Goal: Information Seeking & Learning: Learn about a topic

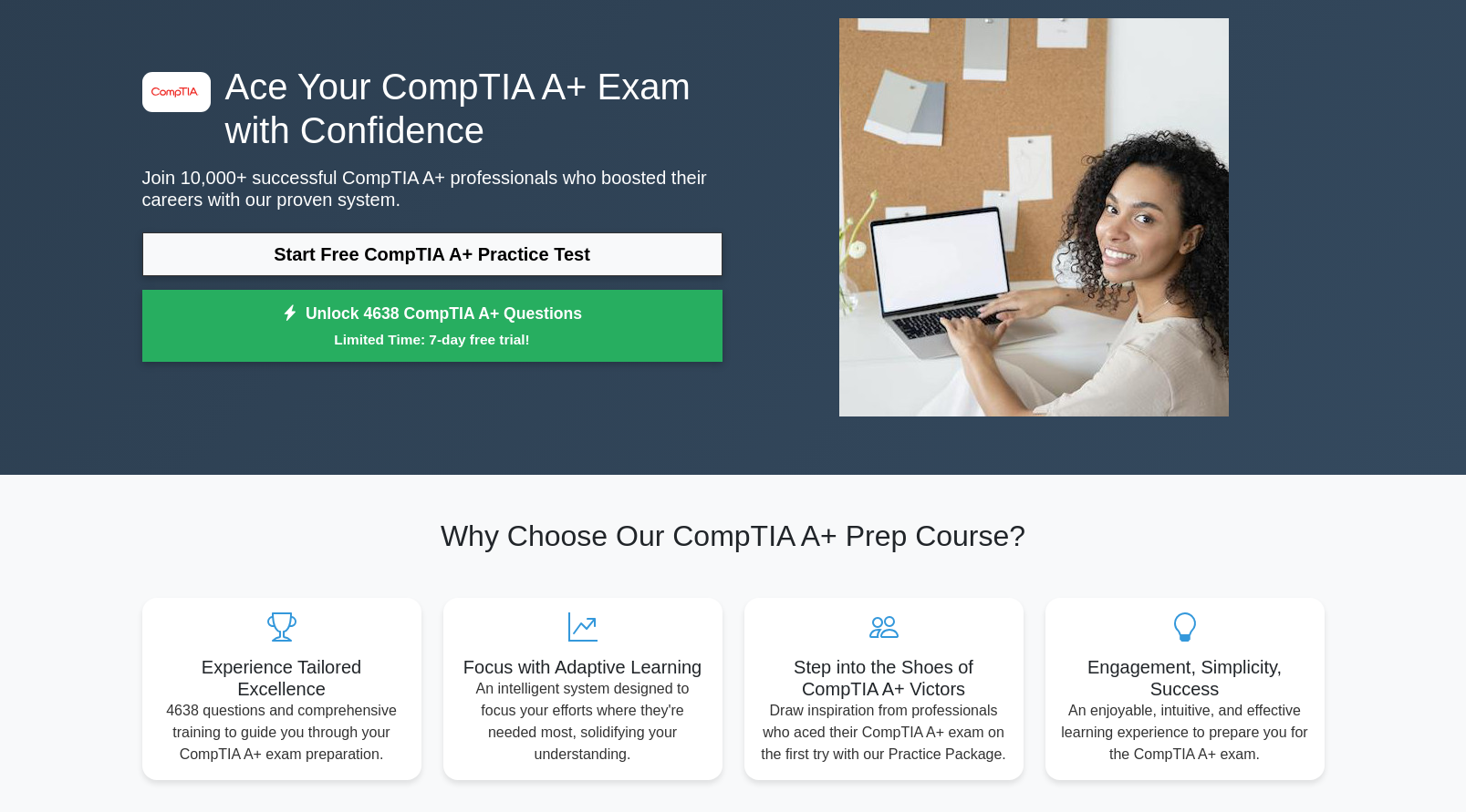
scroll to position [92, 0]
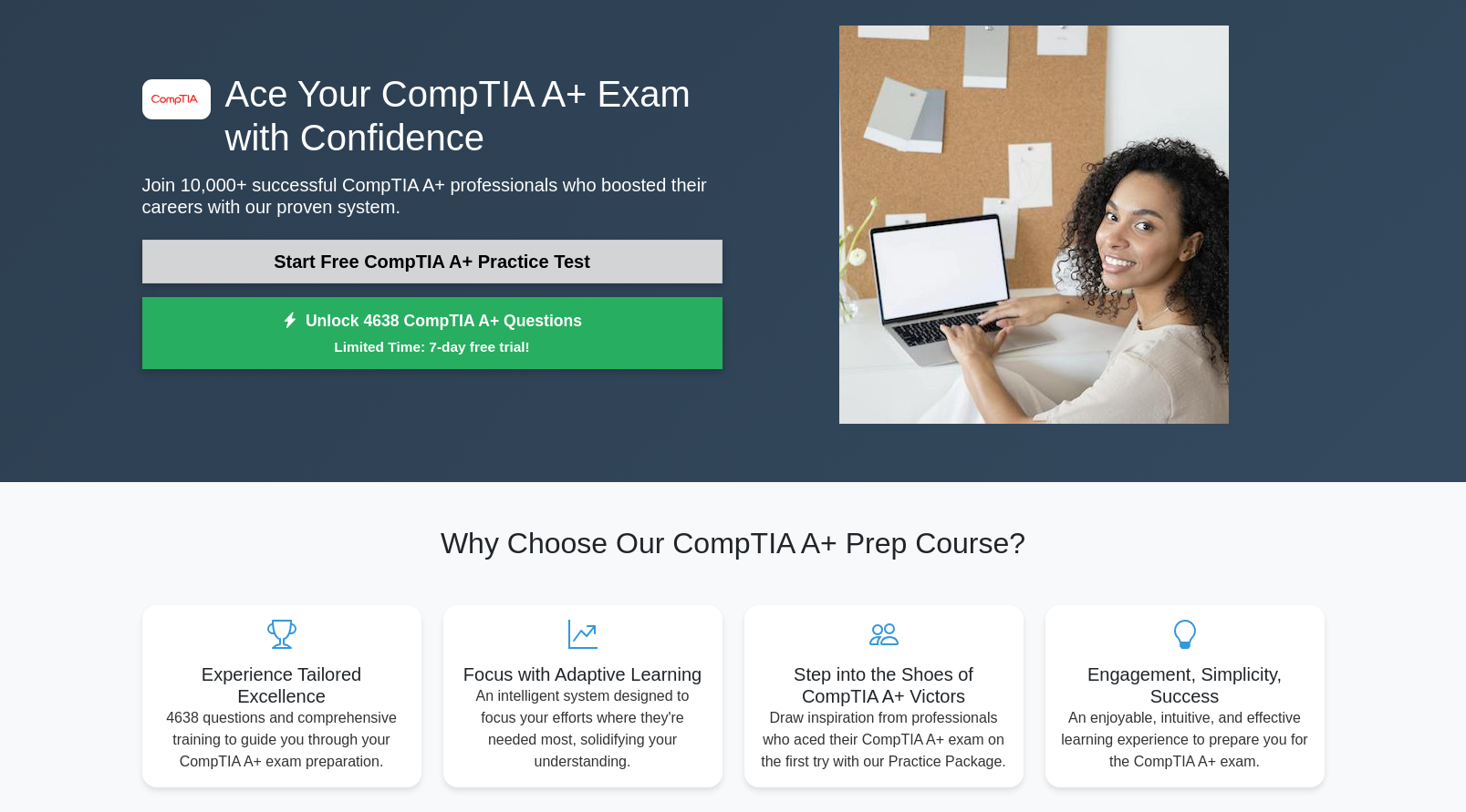
click at [510, 267] on link "Start Free CompTIA A+ Practice Test" at bounding box center [432, 261] width 580 height 44
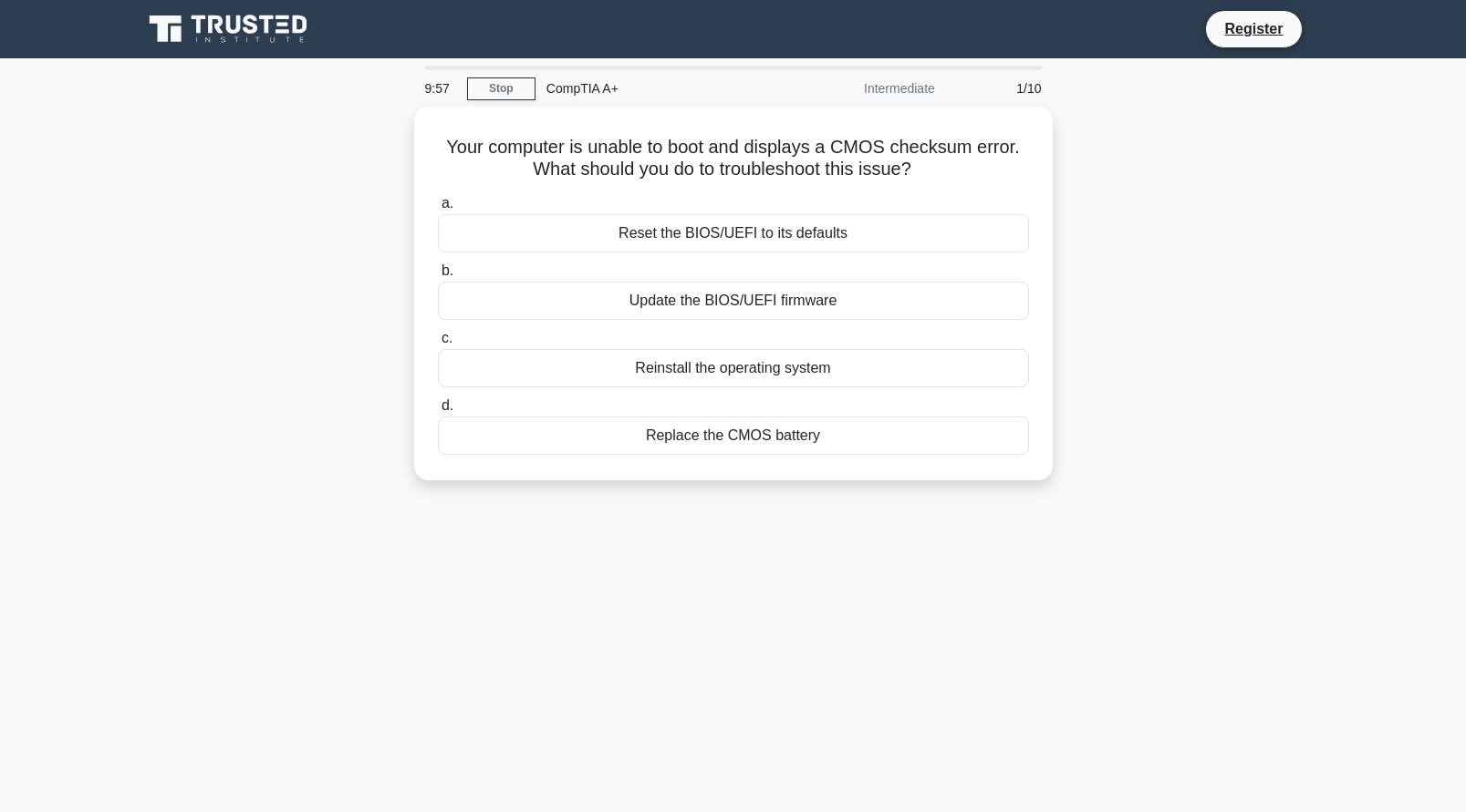
click at [801, 787] on div "9:57 Stop CompTIA A+ Intermediate 1/10 Your computer is unable to boot and disp…" at bounding box center [733, 521] width 1205 height 911
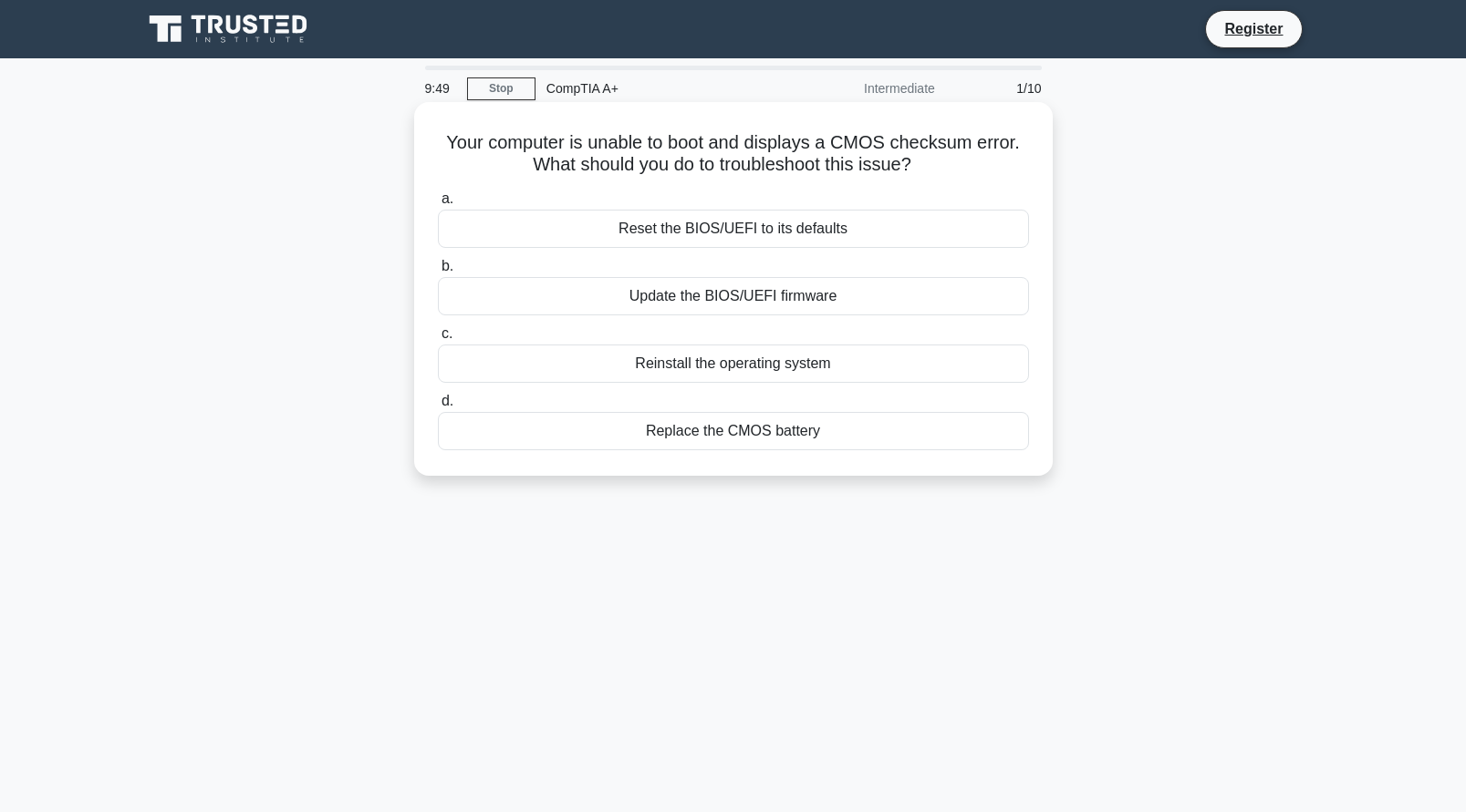
click at [704, 436] on div "Replace the CMOS battery" at bounding box center [733, 431] width 591 height 38
click at [438, 407] on input "d. Replace the CMOS battery" at bounding box center [438, 402] width 0 height 12
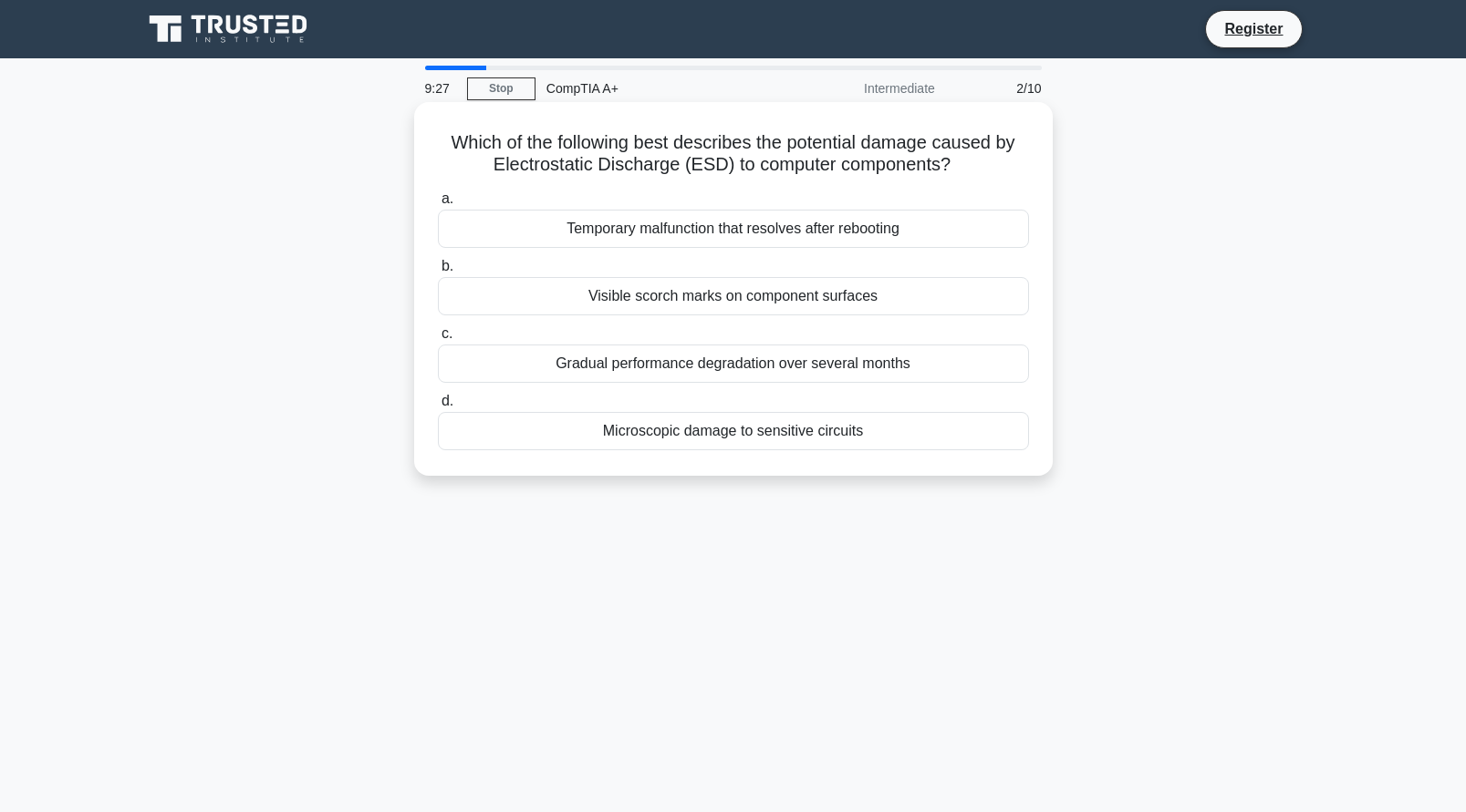
click at [771, 293] on div "Visible scorch marks on component surfaces" at bounding box center [733, 295] width 591 height 38
click at [438, 273] on input "b. Visible scorch marks on component surfaces" at bounding box center [438, 267] width 0 height 12
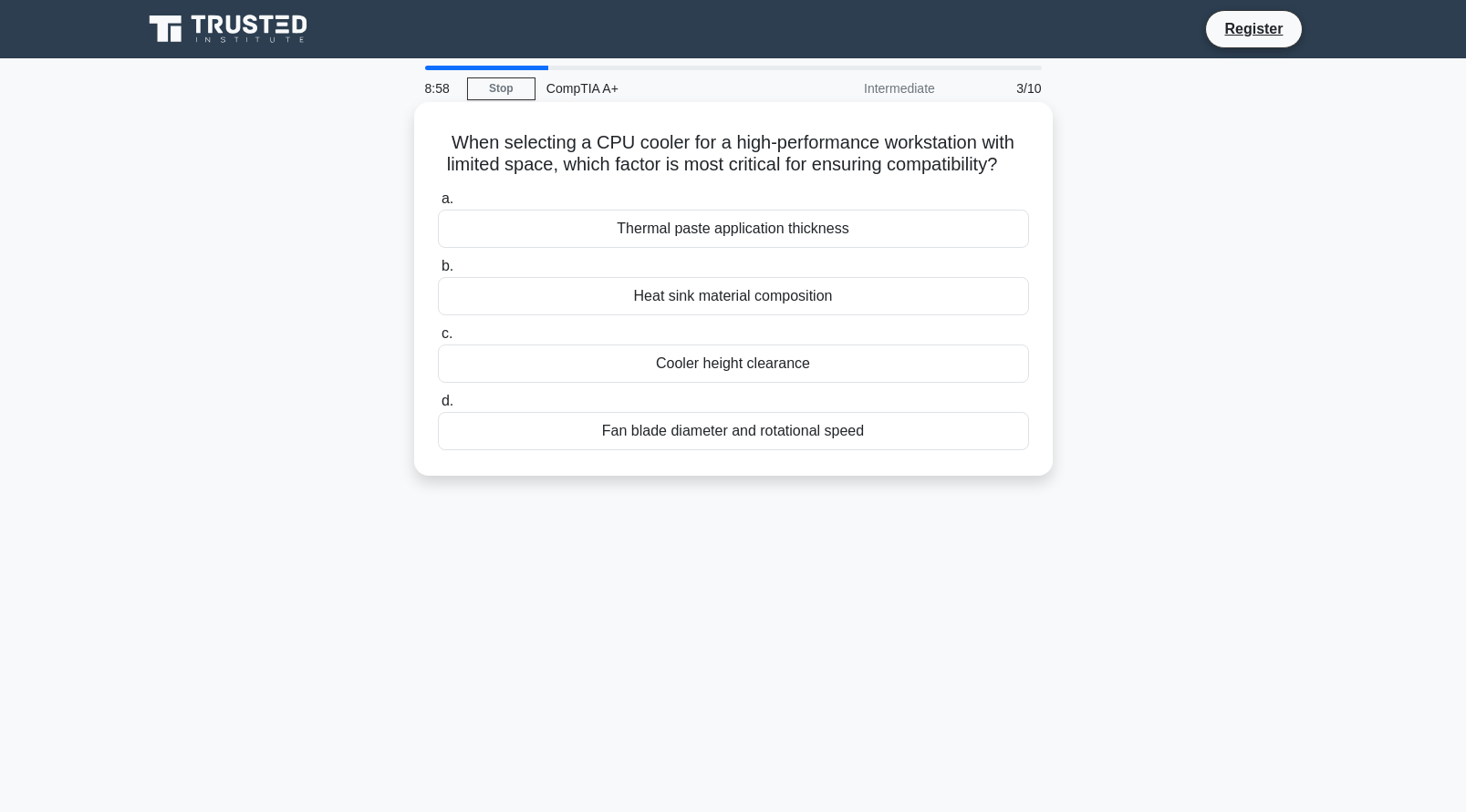
click at [746, 383] on div "Cooler height clearance" at bounding box center [733, 364] width 591 height 38
click at [438, 340] on input "c. Cooler height clearance" at bounding box center [438, 334] width 0 height 12
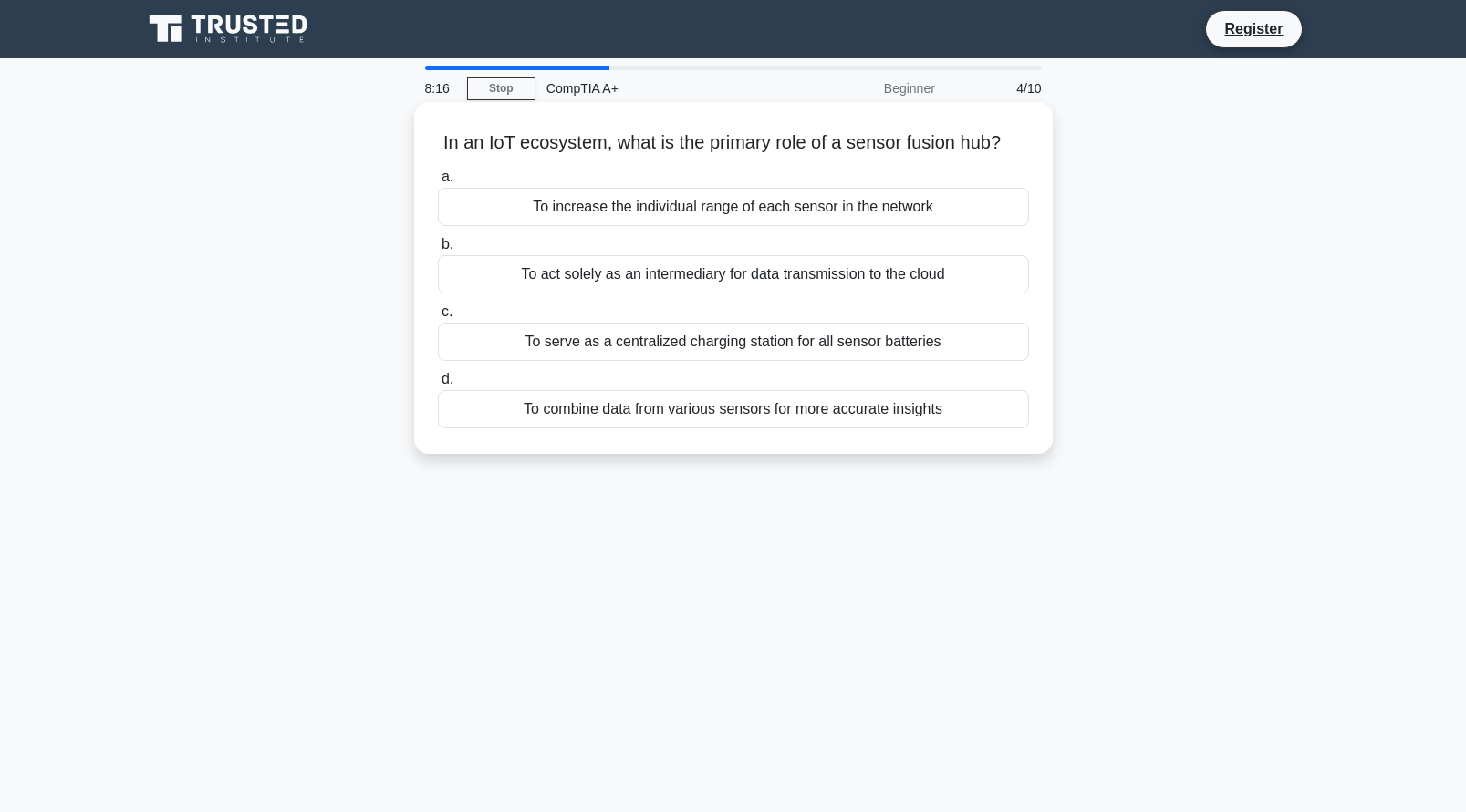
click at [772, 418] on div "To combine data from various sensors for more accurate insights" at bounding box center [733, 408] width 591 height 38
click at [438, 386] on input "d. To combine data from various sensors for more accurate insights" at bounding box center [438, 380] width 0 height 12
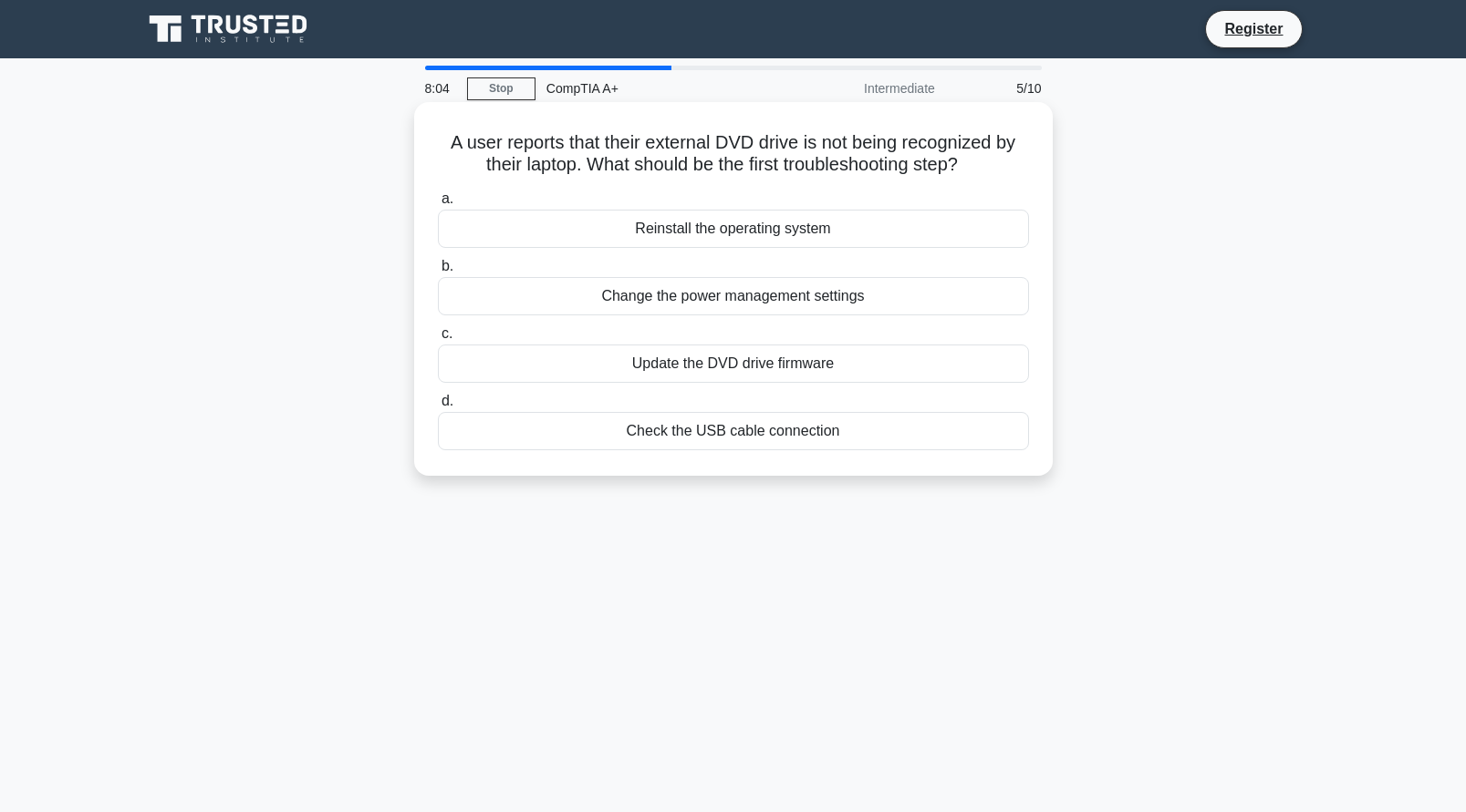
click at [782, 434] on div "Check the USB cable connection" at bounding box center [733, 431] width 591 height 38
click at [438, 407] on input "d. Check the USB cable connection" at bounding box center [438, 402] width 0 height 12
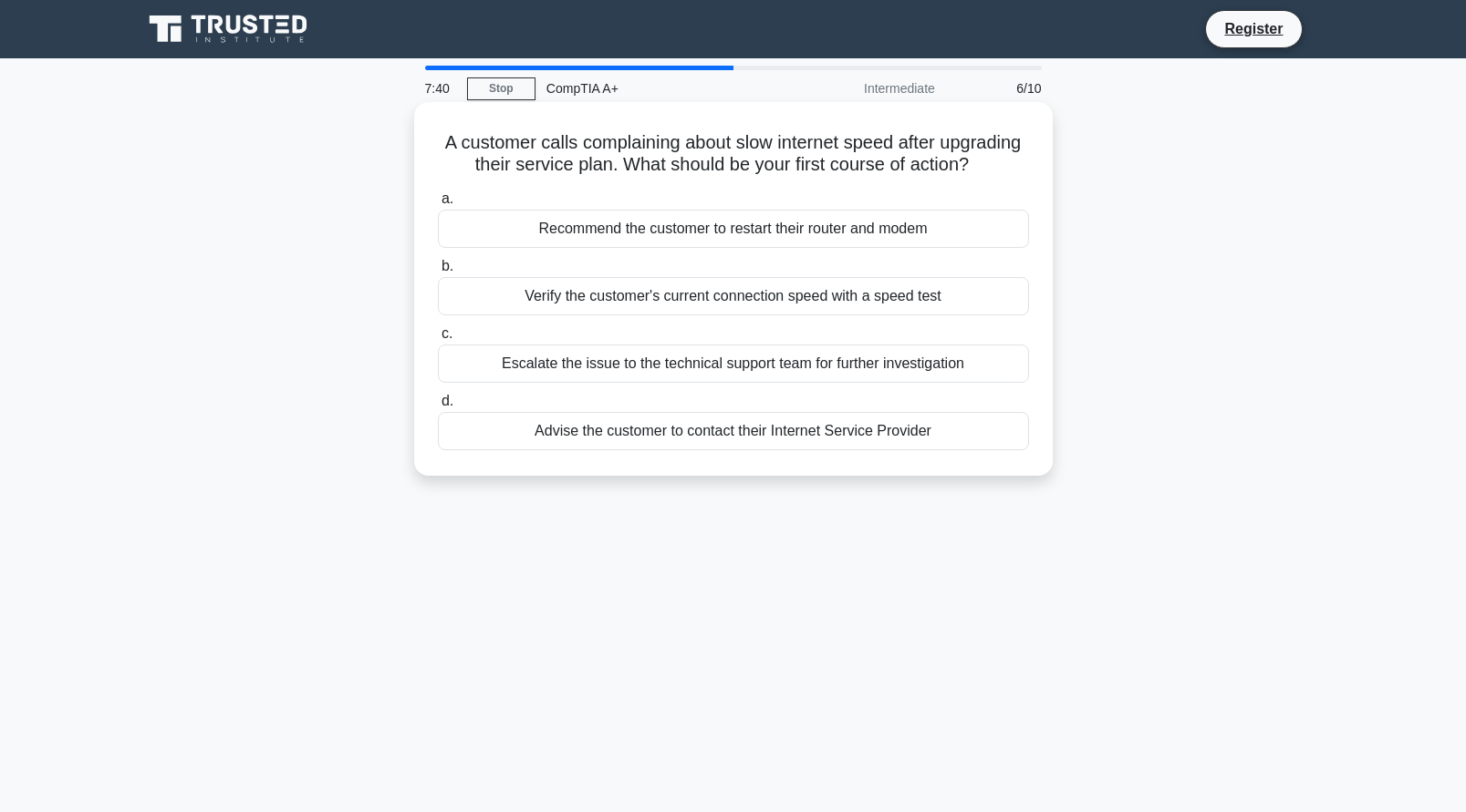
click at [885, 316] on div "Verify the customer's current connection speed with a speed test" at bounding box center [733, 295] width 591 height 38
click at [438, 273] on input "b. Verify the customer's current connection speed with a speed test" at bounding box center [438, 267] width 0 height 12
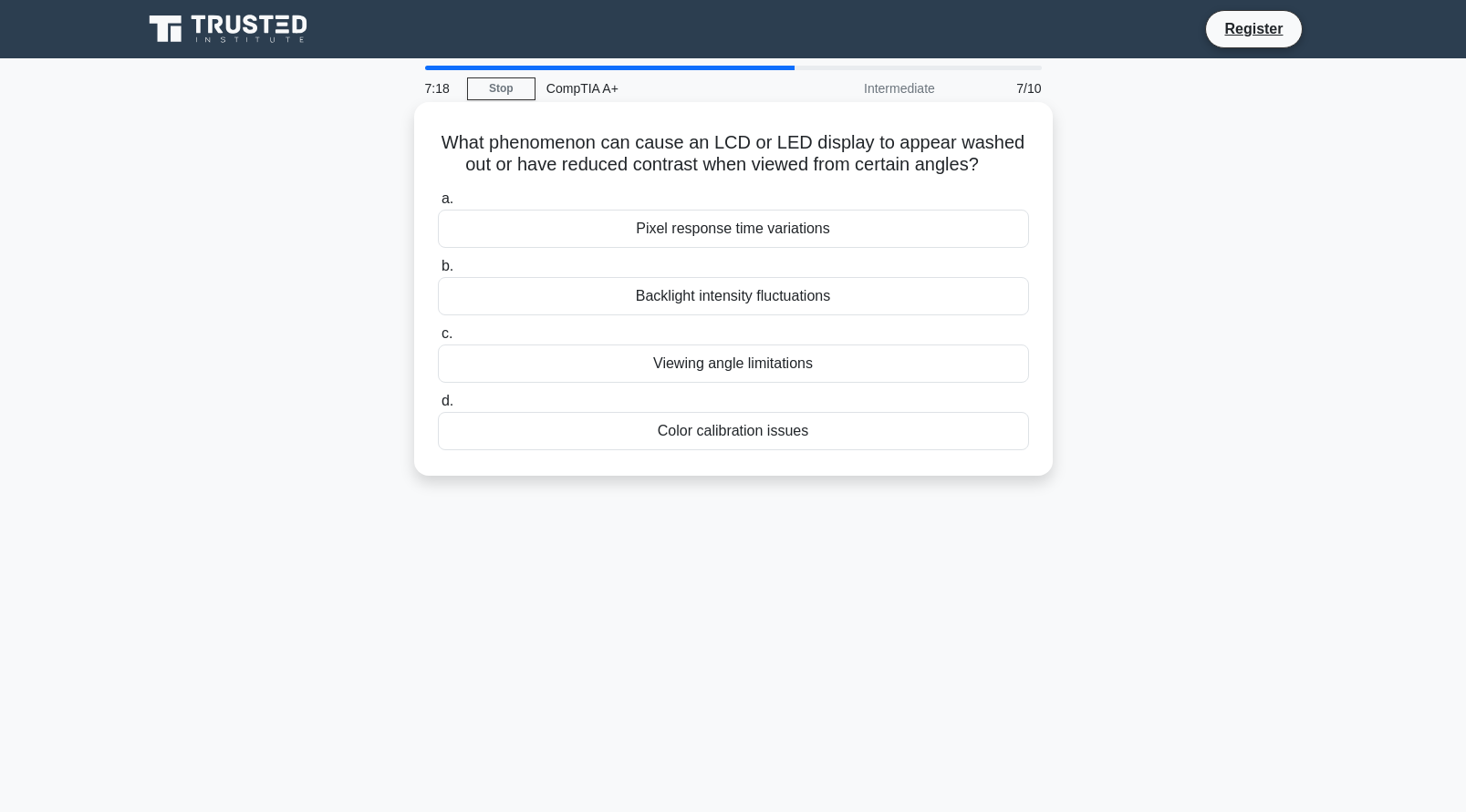
click at [750, 372] on div "Viewing angle limitations" at bounding box center [733, 364] width 591 height 38
click at [438, 340] on input "c. Viewing angle limitations" at bounding box center [438, 334] width 0 height 12
click at [769, 304] on div "Use repeaters or switches" at bounding box center [733, 295] width 591 height 38
click at [438, 273] on input "b. Use repeaters or switches" at bounding box center [438, 267] width 0 height 12
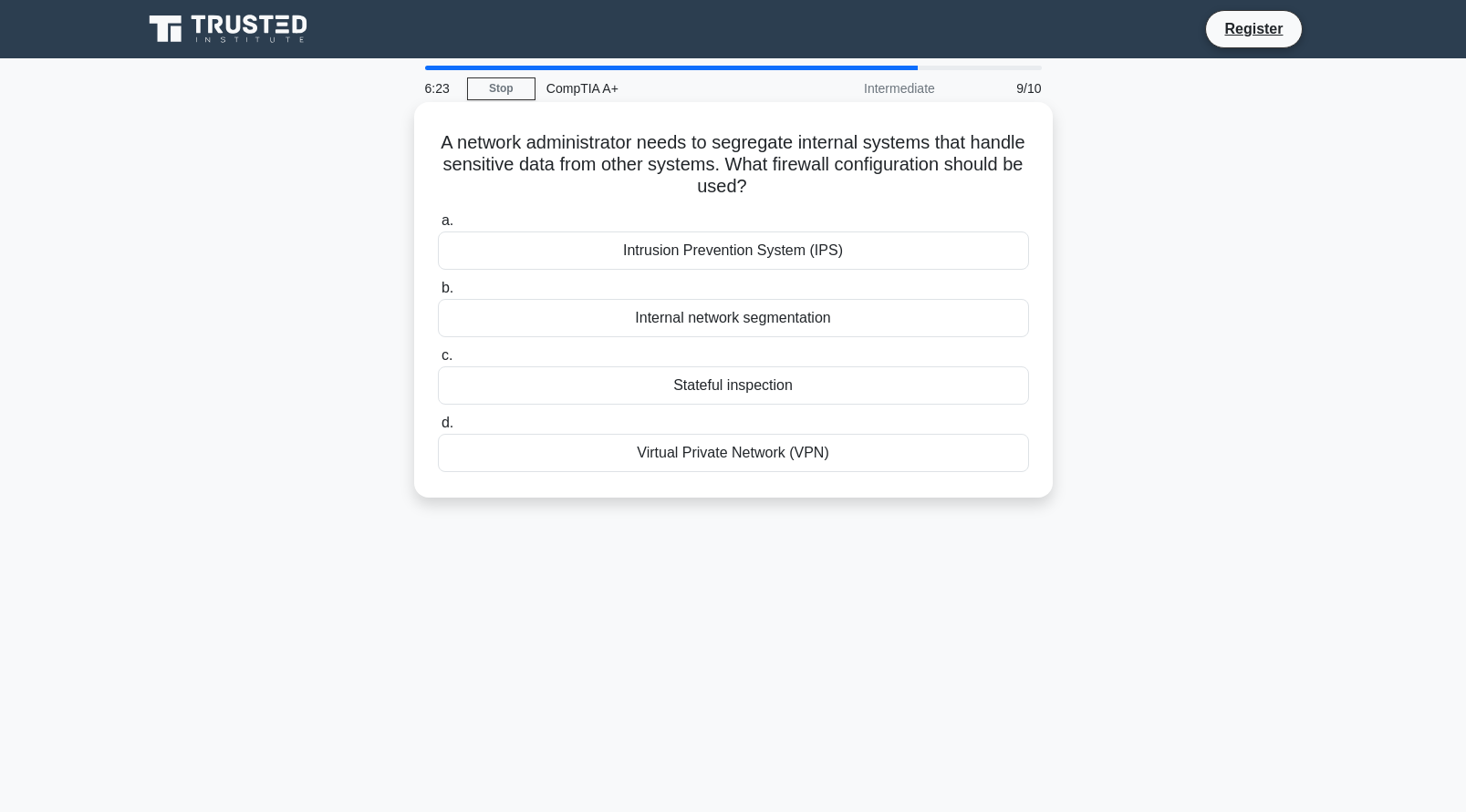
click at [764, 318] on div "Internal network segmentation" at bounding box center [733, 318] width 591 height 38
click at [438, 294] on input "b. Internal network segmentation" at bounding box center [438, 289] width 0 height 12
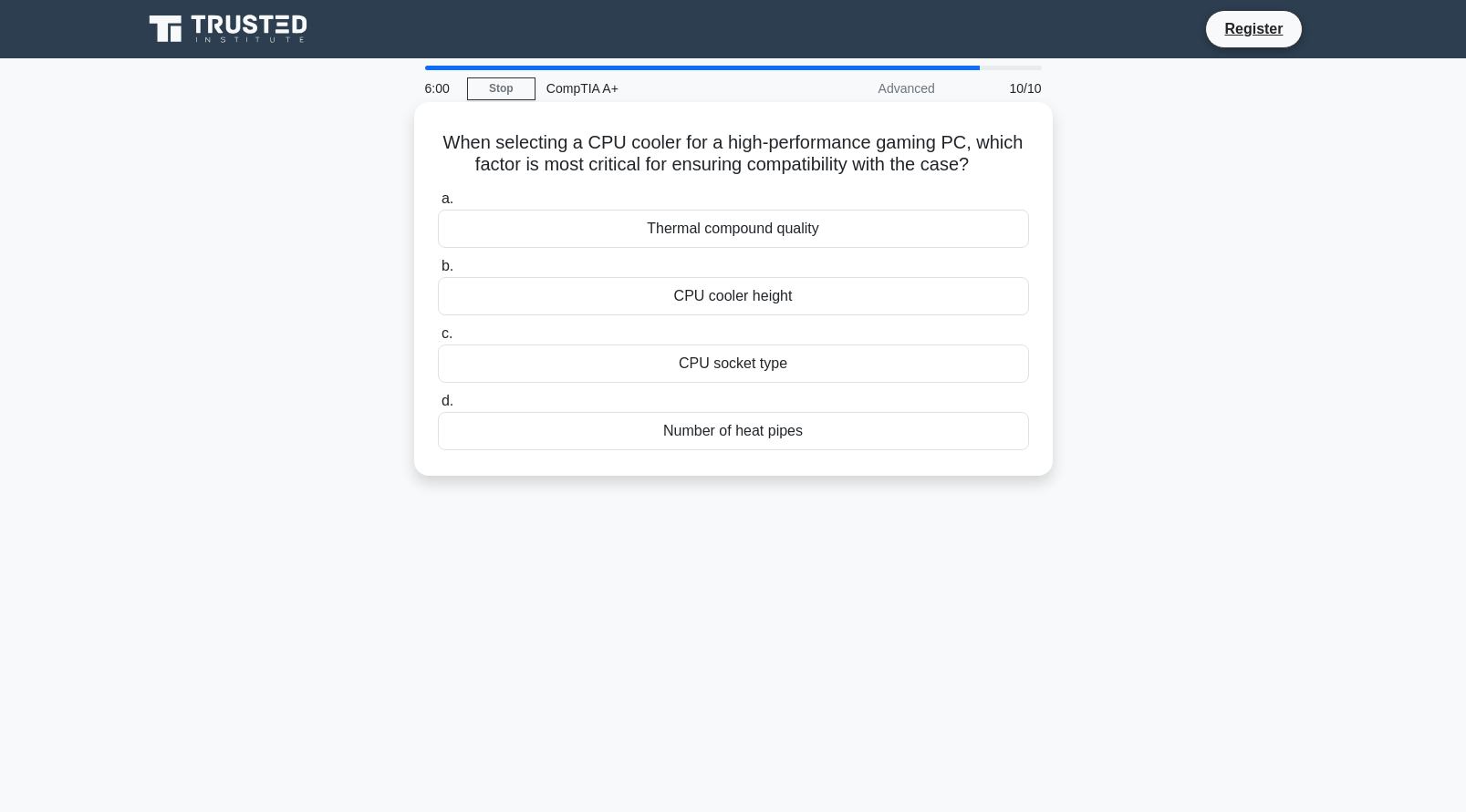
click at [743, 300] on div "CPU cooler height" at bounding box center [733, 295] width 591 height 38
click at [438, 273] on input "b. CPU cooler height" at bounding box center [438, 267] width 0 height 12
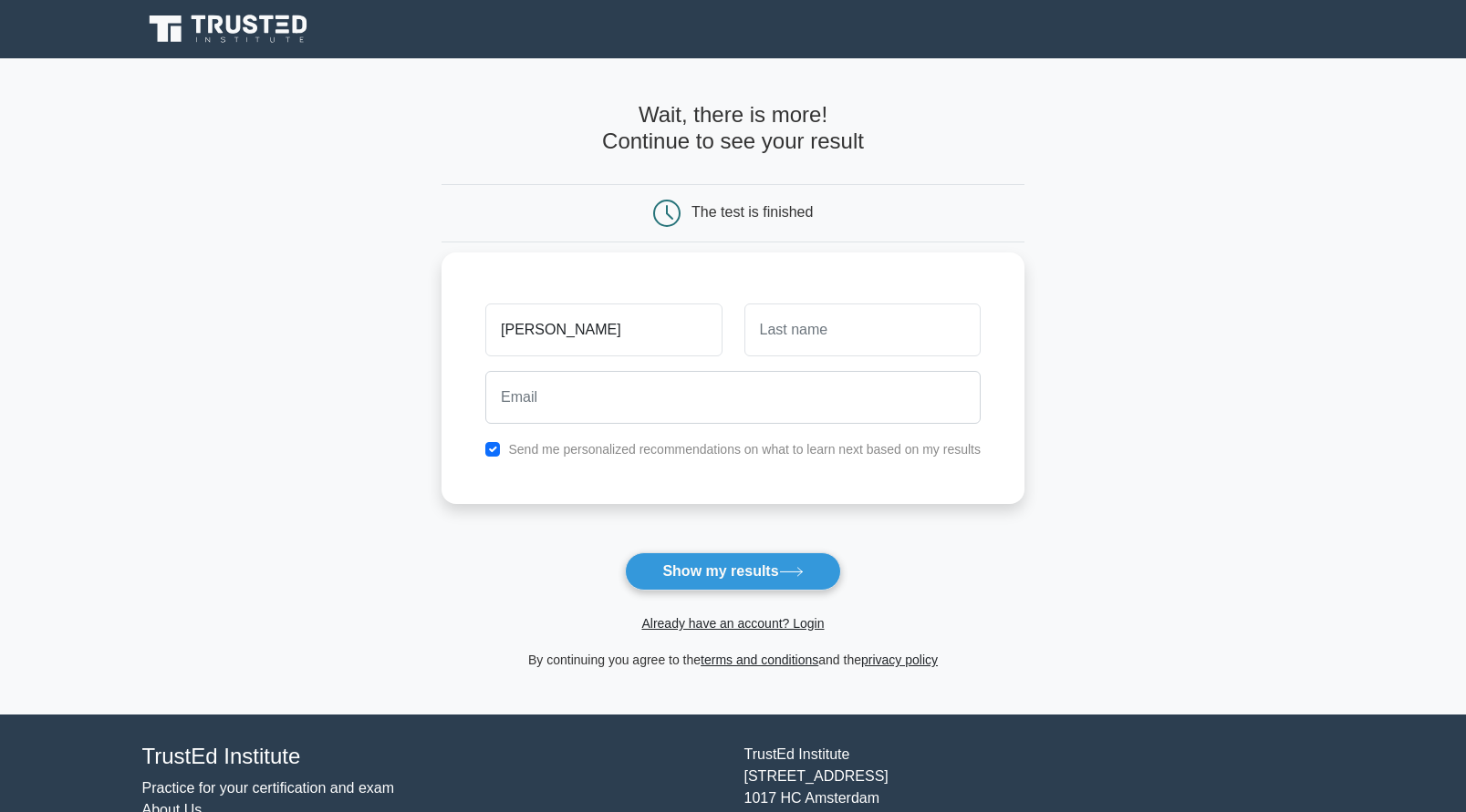
type input "[PERSON_NAME]"
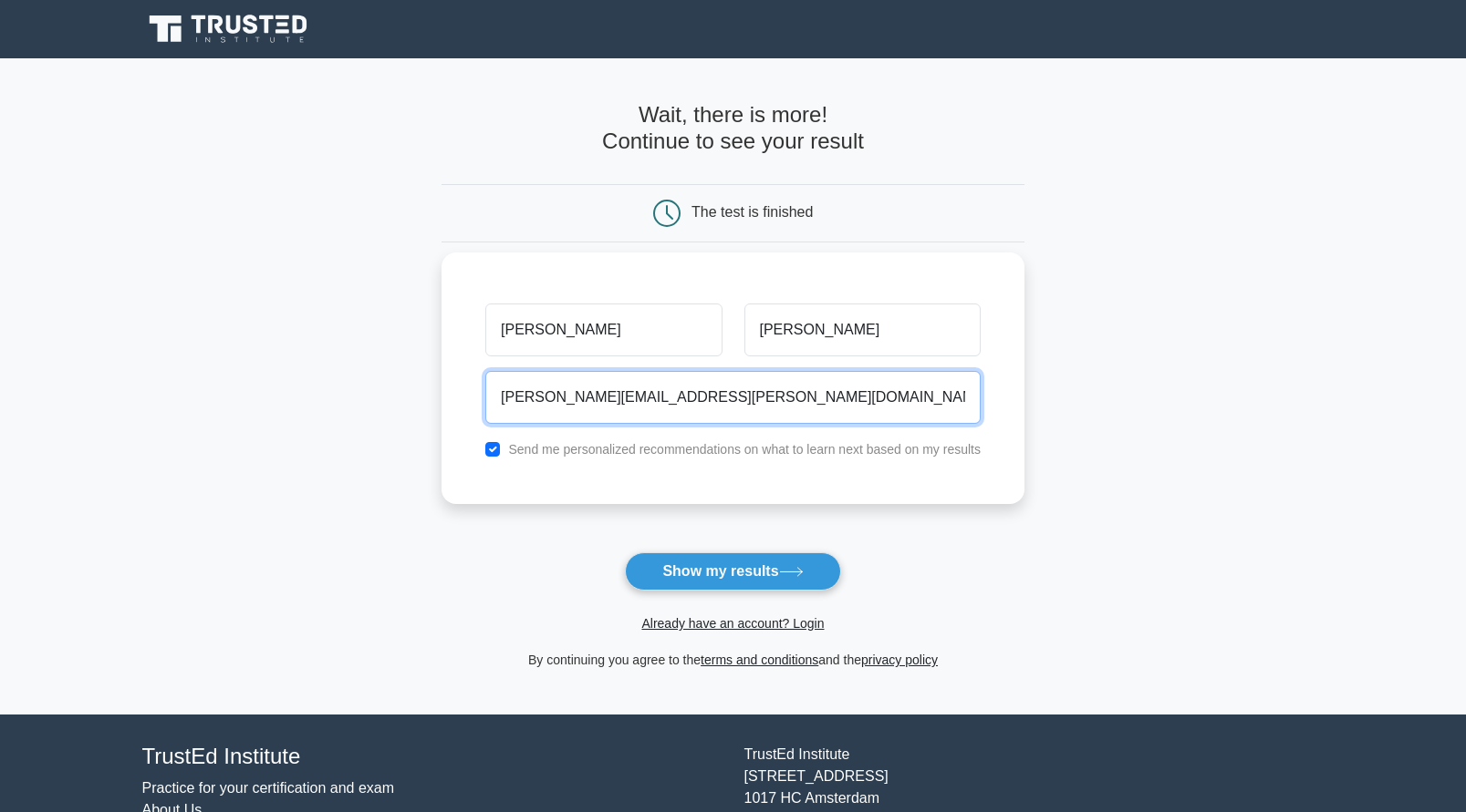
type input "[PERSON_NAME][EMAIL_ADDRESS][PERSON_NAME][DOMAIN_NAME]"
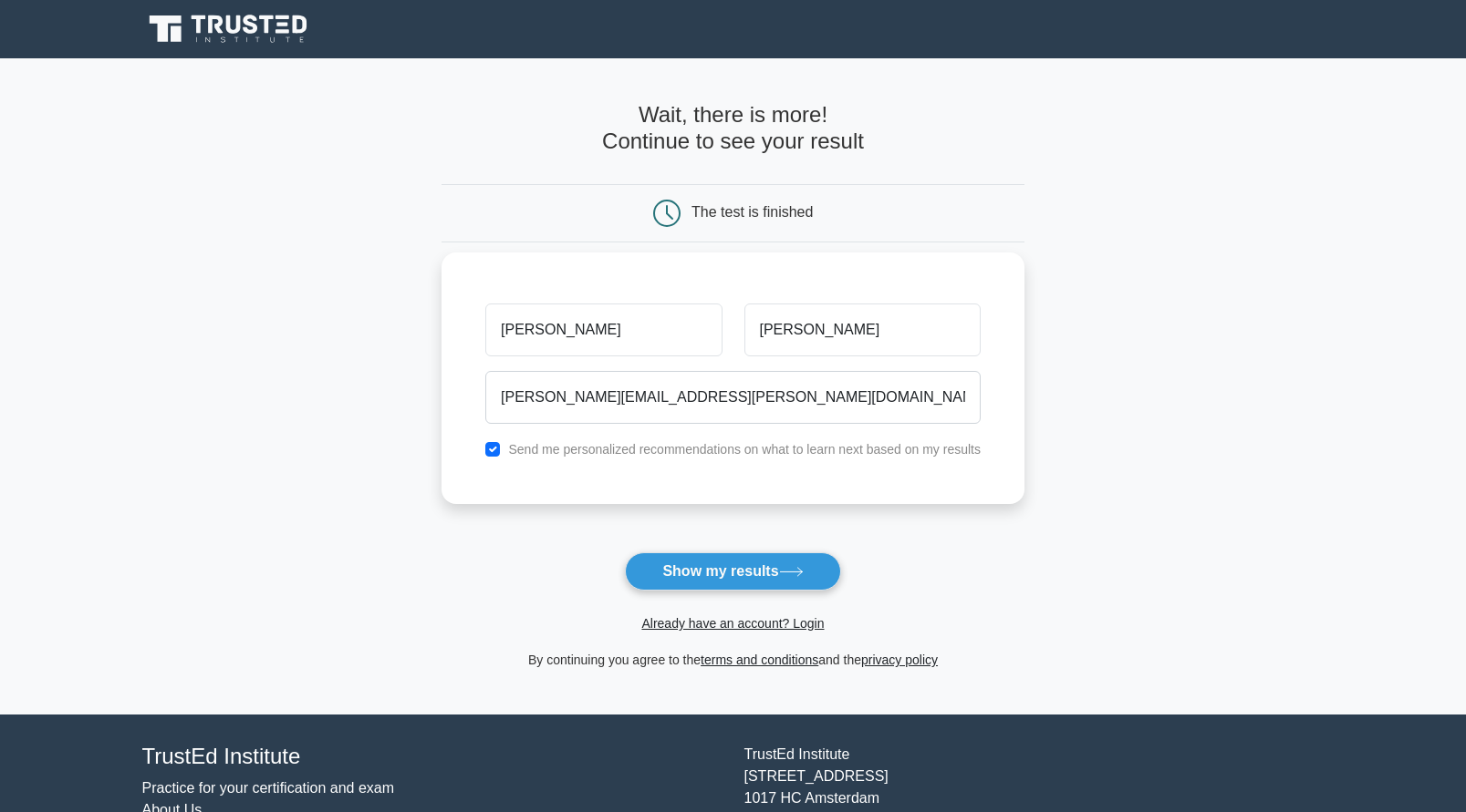
click at [501, 450] on div "Send me personalized recommendations on what to learn next based on my results" at bounding box center [733, 449] width 517 height 21
click at [492, 452] on input "checkbox" at bounding box center [493, 449] width 15 height 15
checkbox input "false"
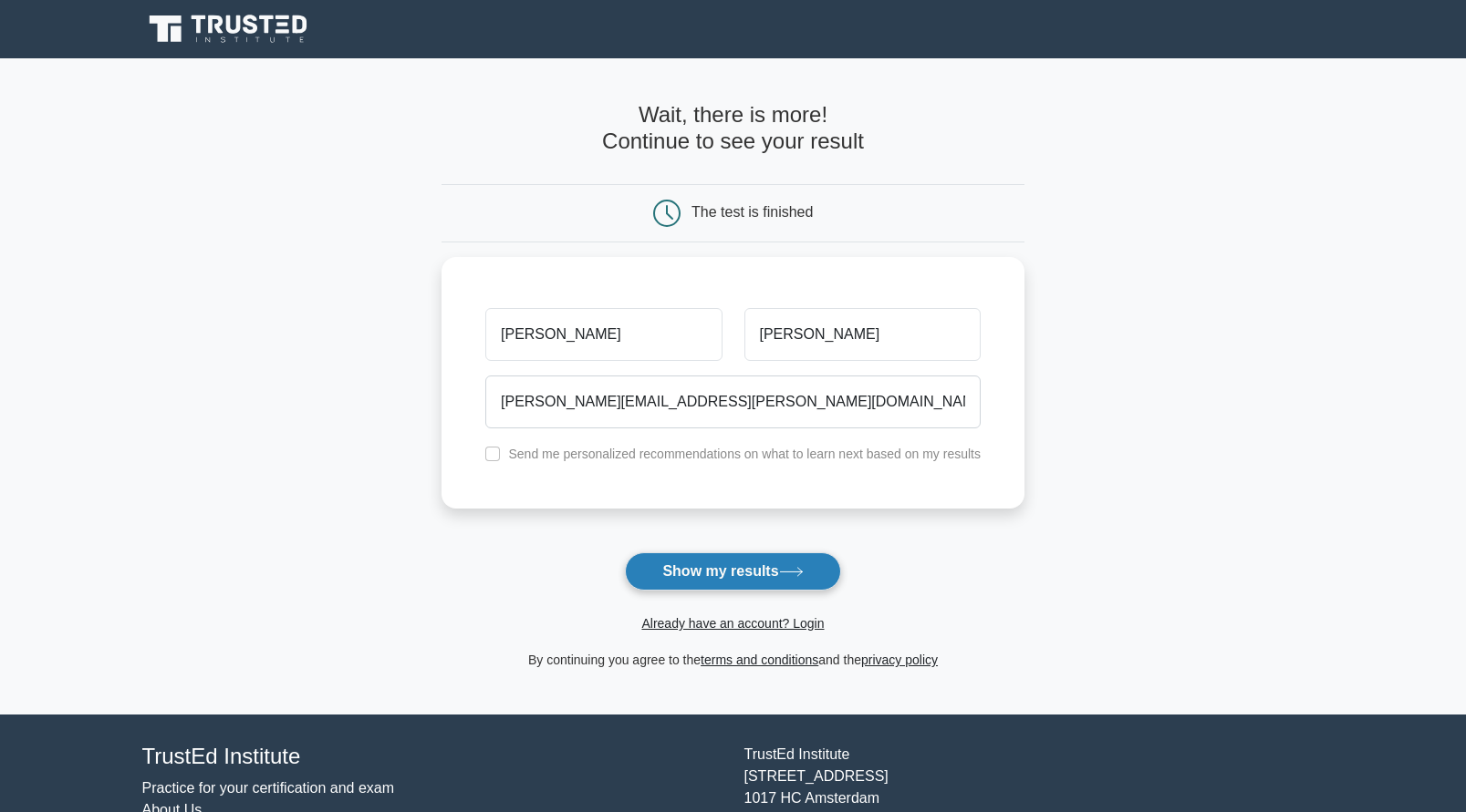
click at [780, 583] on button "Show my results" at bounding box center [733, 571] width 216 height 38
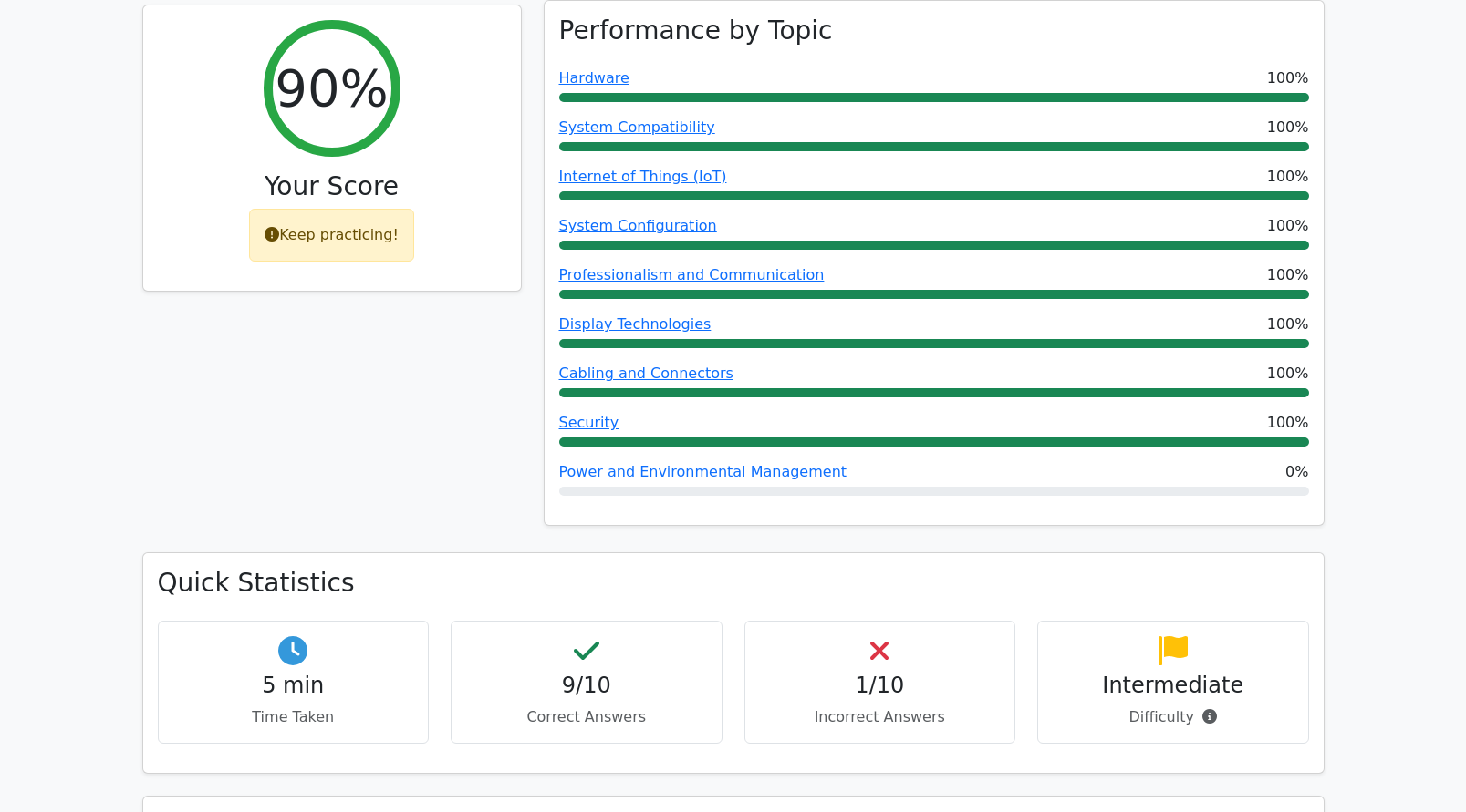
scroll to position [729, 0]
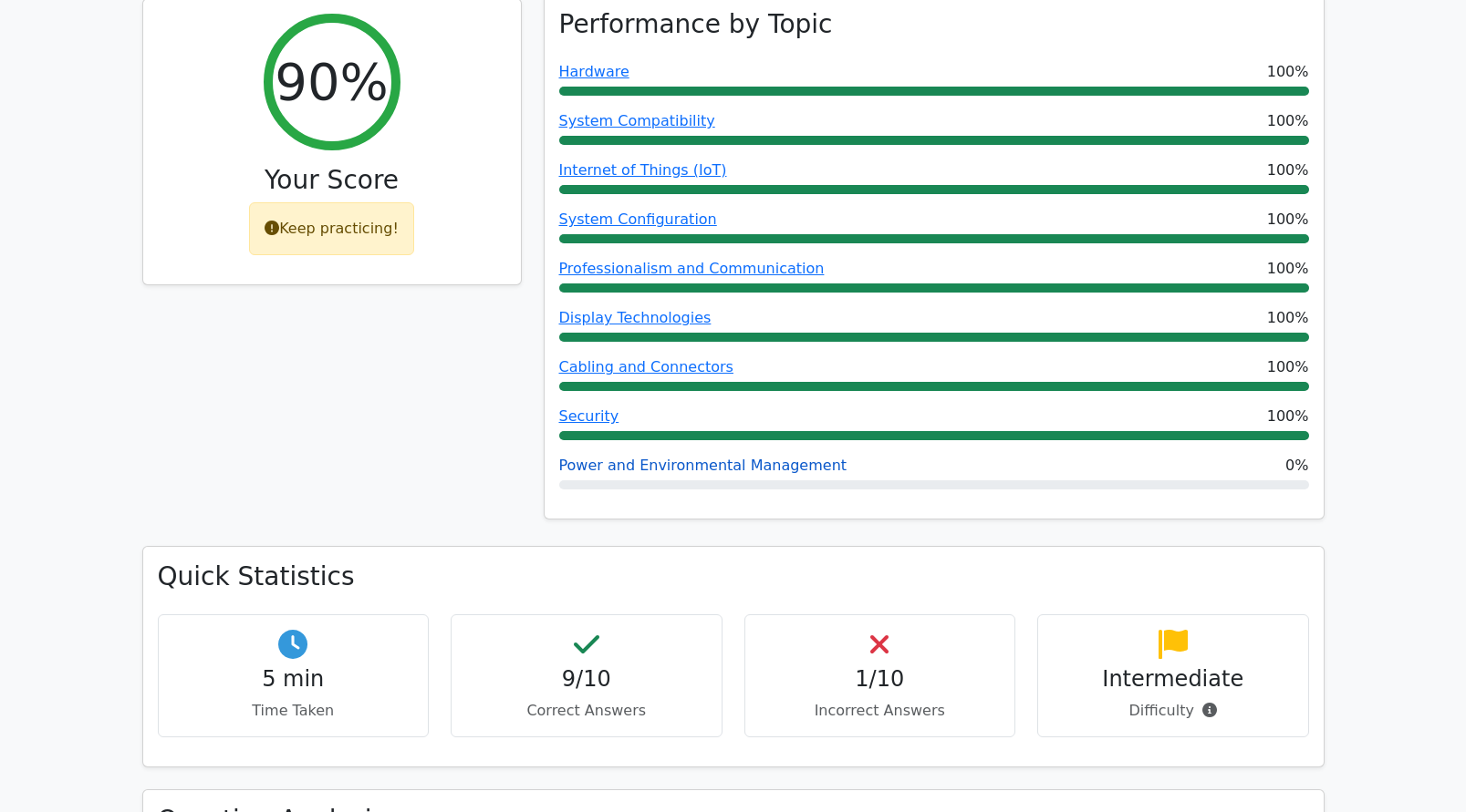
click at [667, 457] on link "Power and Environmental Management" at bounding box center [703, 466] width 289 height 18
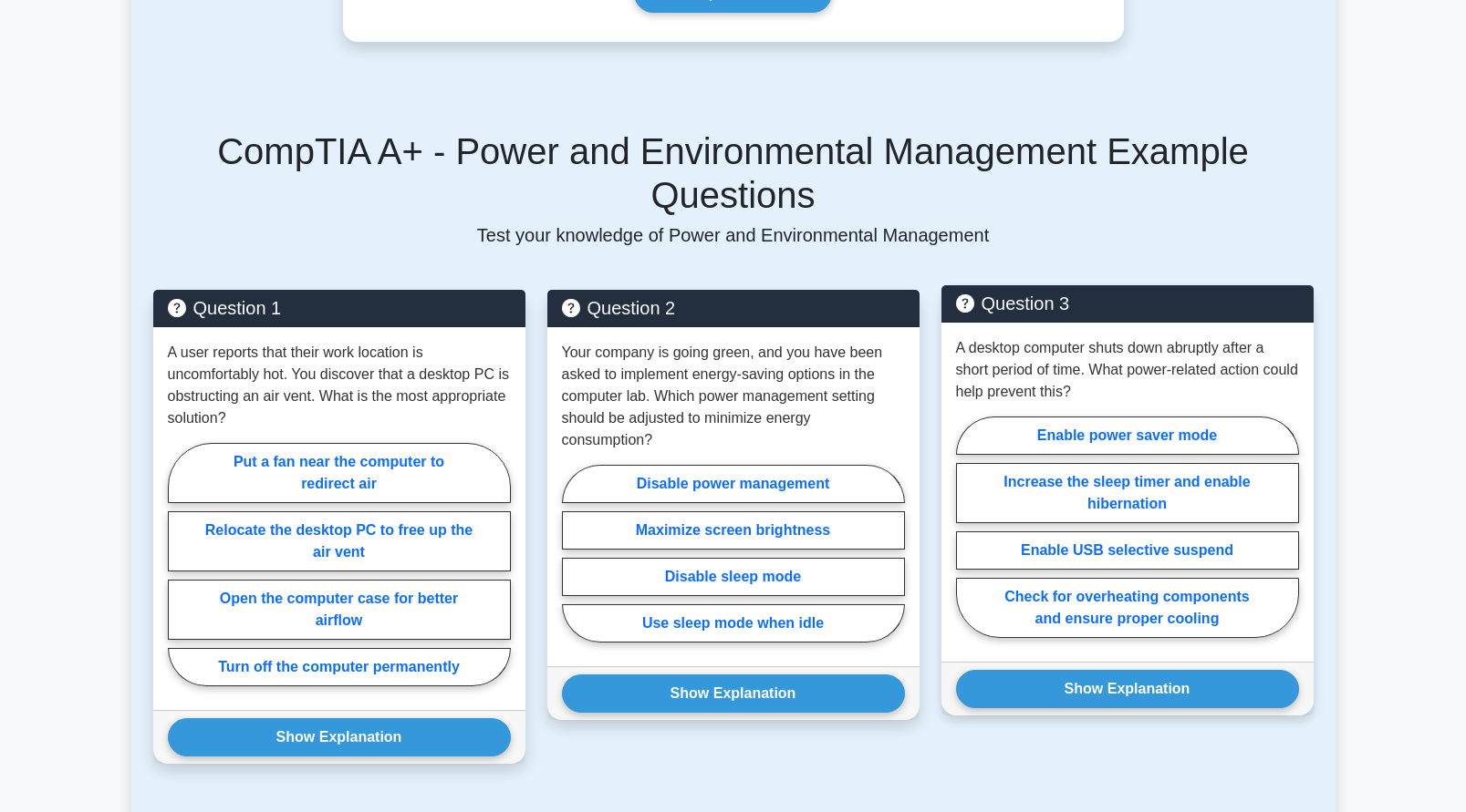
scroll to position [1202, 0]
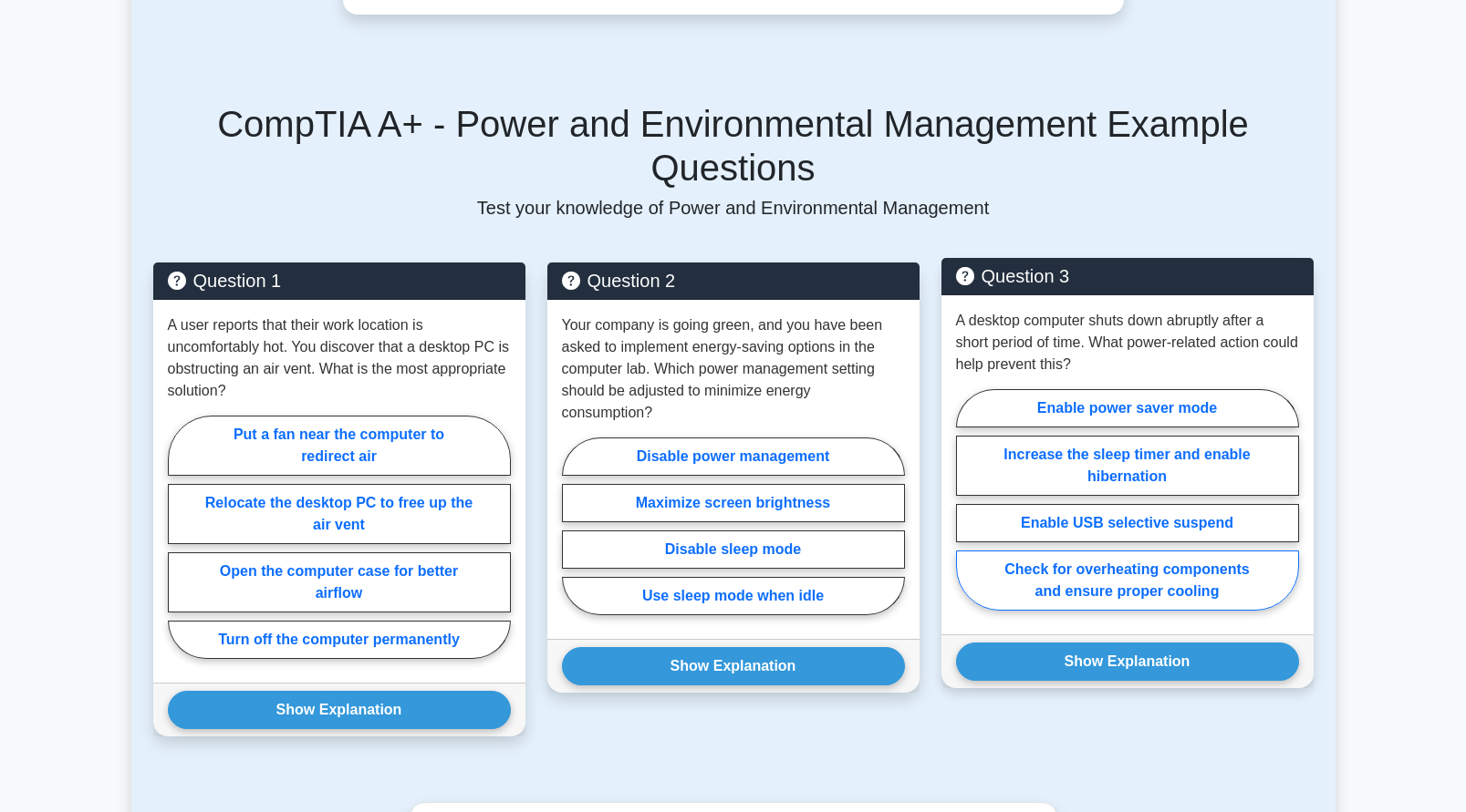
click at [1153, 551] on label "Check for overheating components and ensure proper cooling" at bounding box center [1128, 581] width 343 height 60
click at [969, 512] on input "Check for overheating components and ensure proper cooling" at bounding box center [962, 506] width 12 height 12
radio input "true"
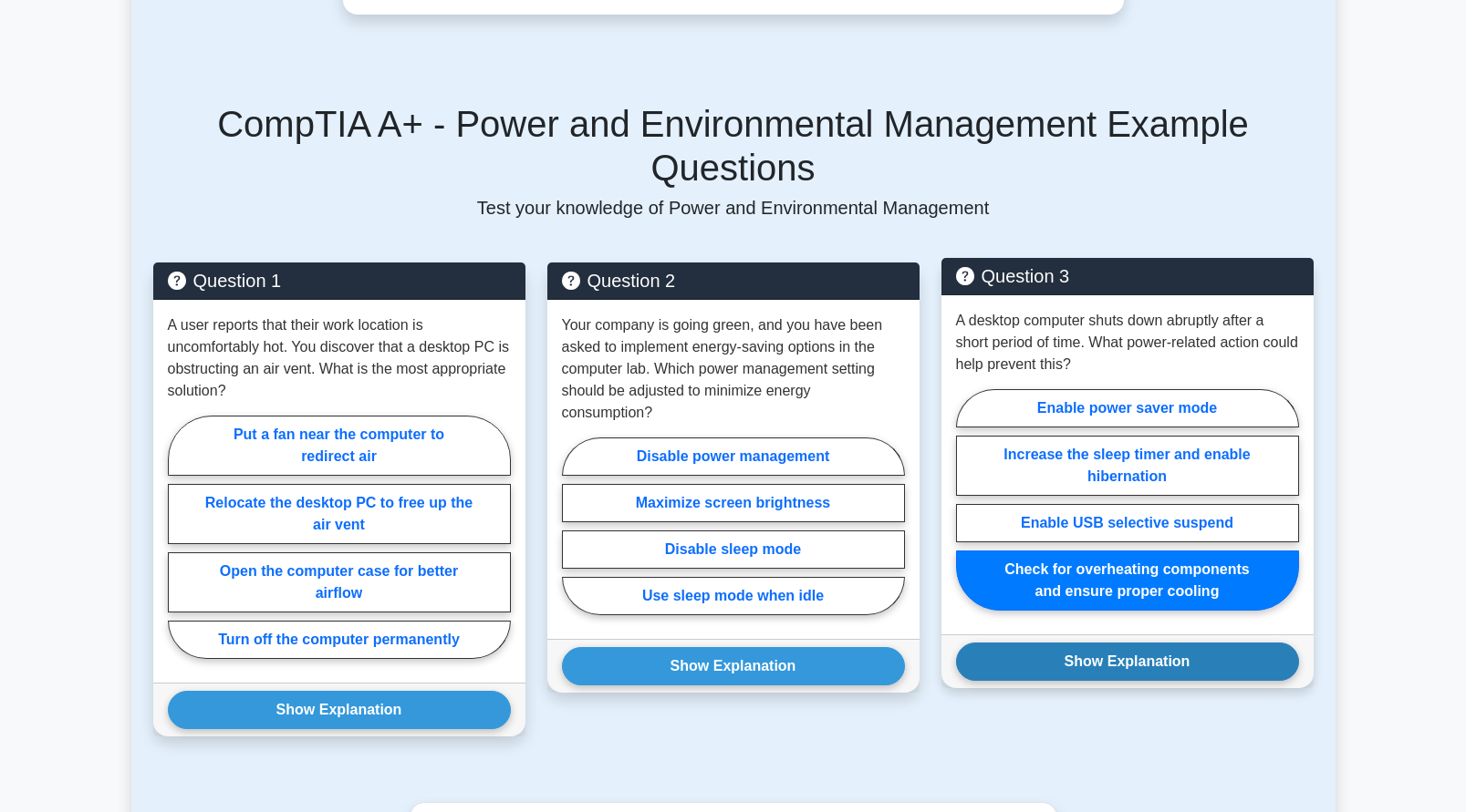
click at [1145, 642] on button "Show Explanation" at bounding box center [1128, 661] width 343 height 38
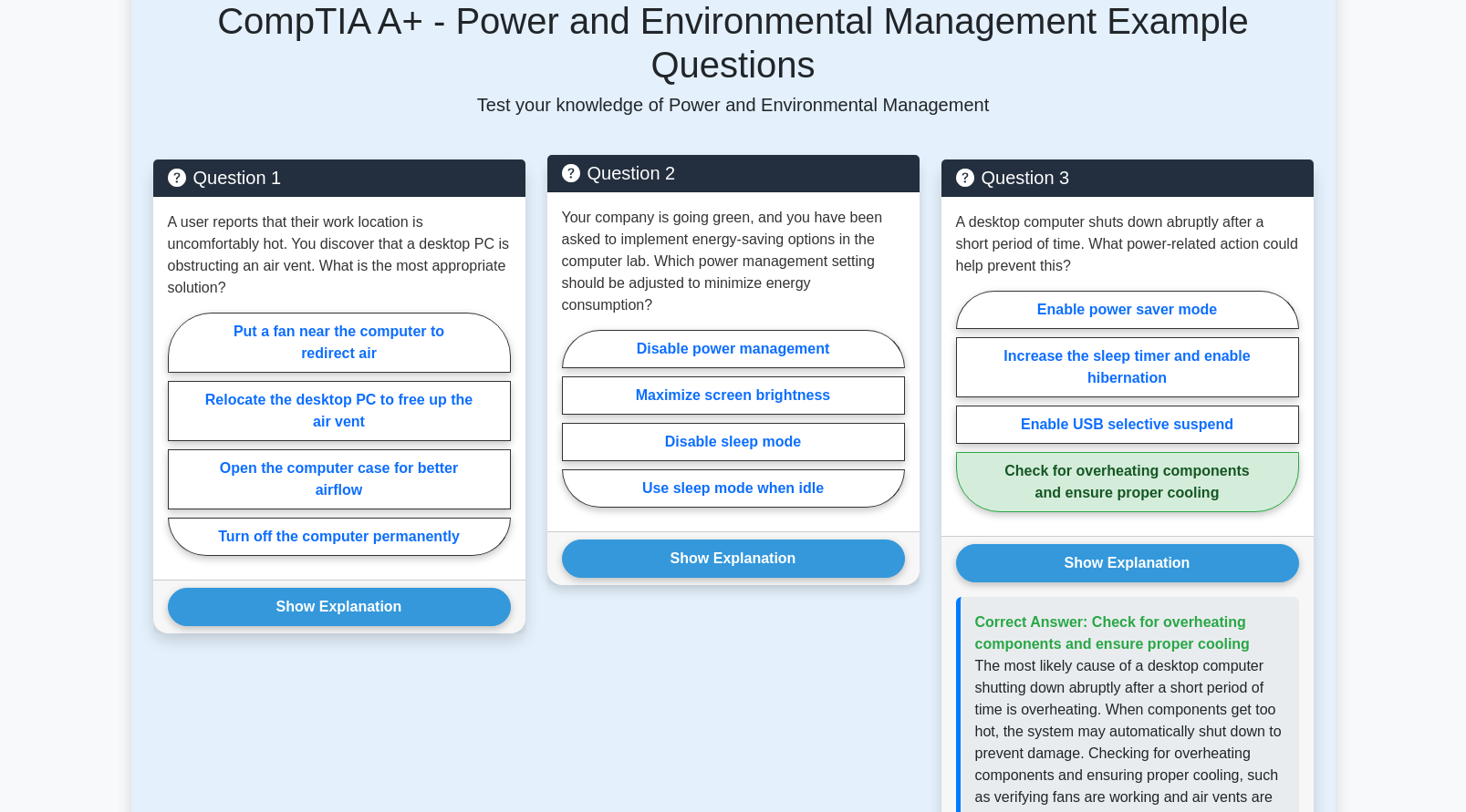
scroll to position [1293, 0]
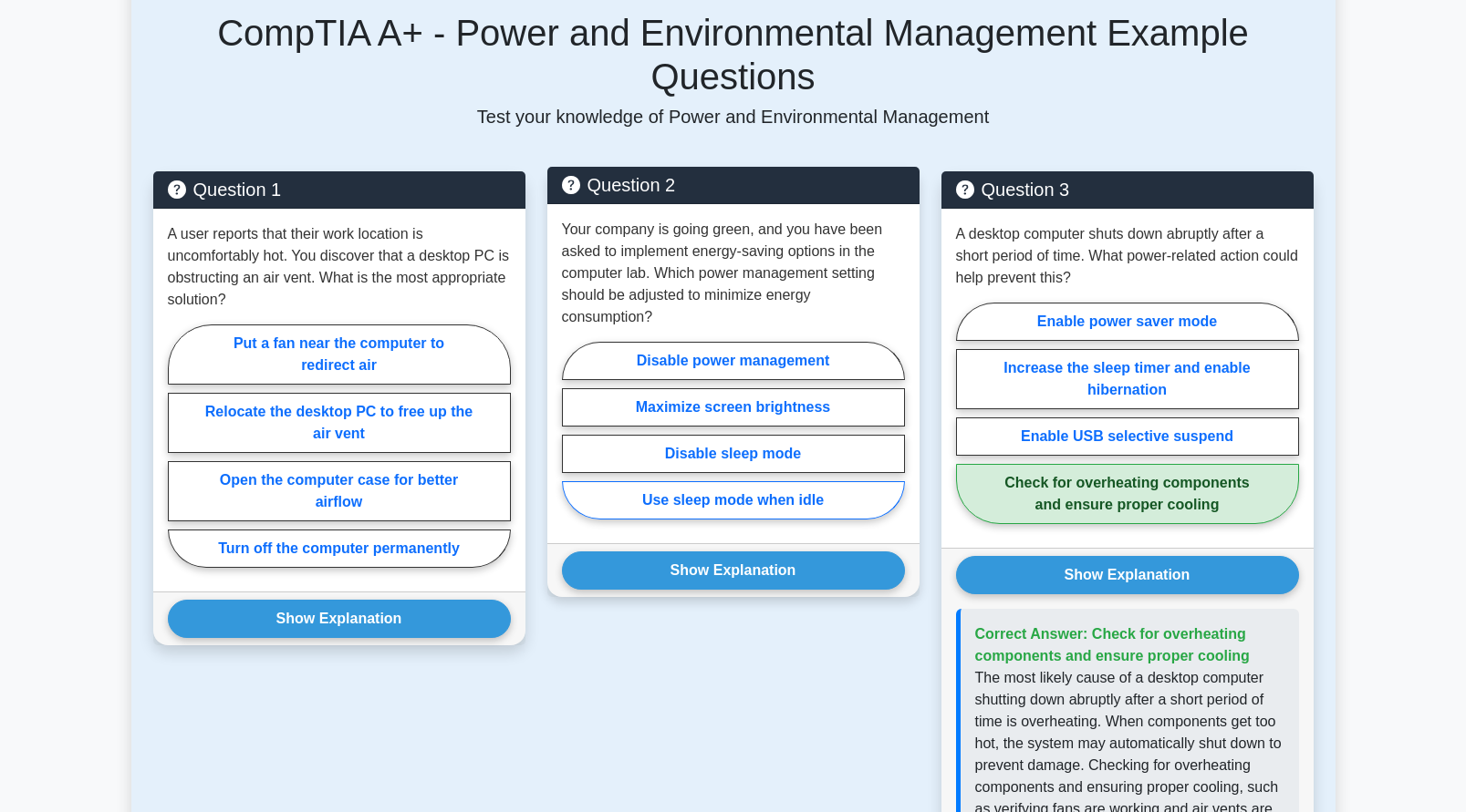
click at [744, 482] on label "Use sleep mode when idle" at bounding box center [733, 500] width 343 height 38
click at [574, 443] on input "Use sleep mode when idle" at bounding box center [568, 437] width 12 height 12
radio input "true"
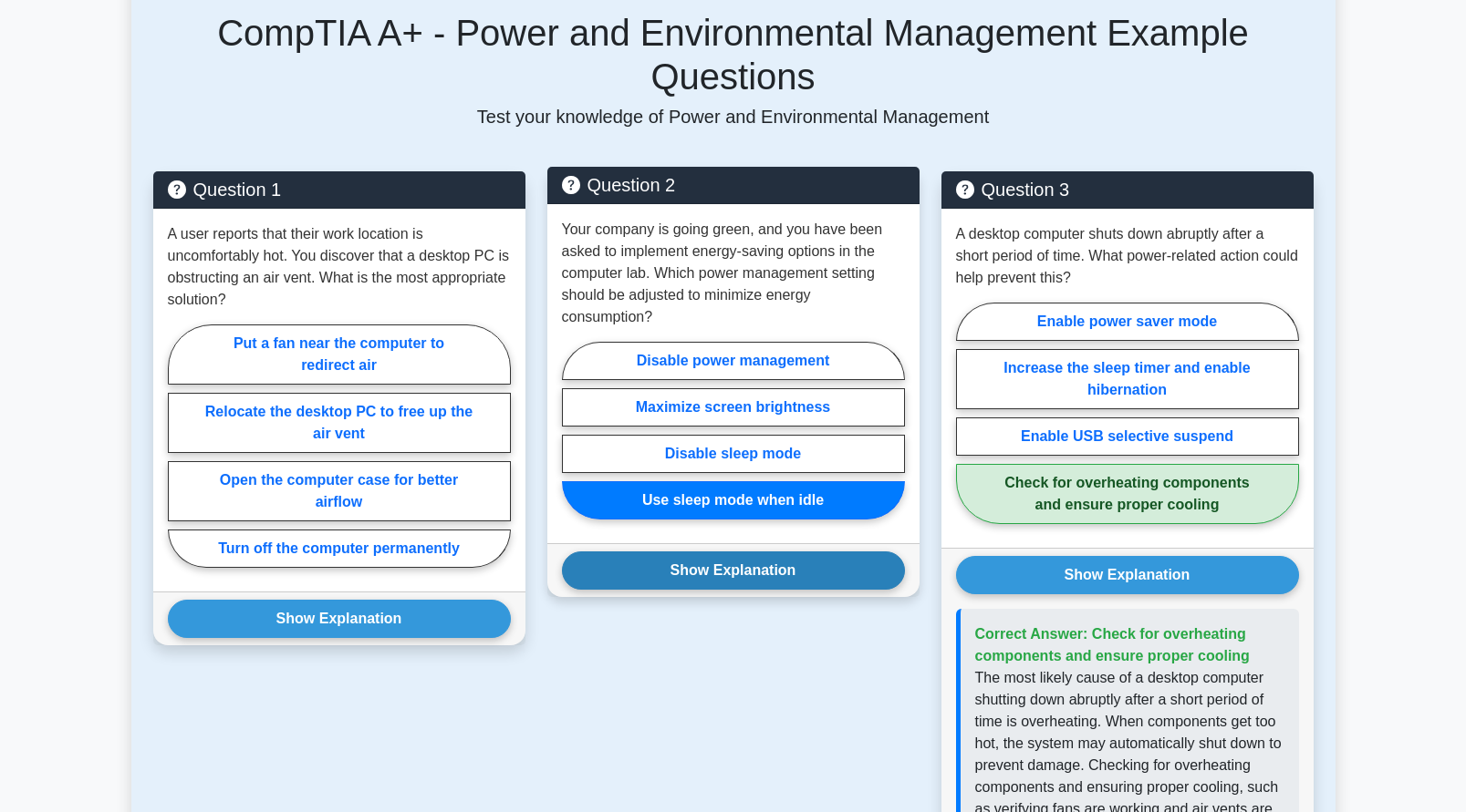
click at [742, 552] on button "Show Explanation" at bounding box center [733, 570] width 343 height 38
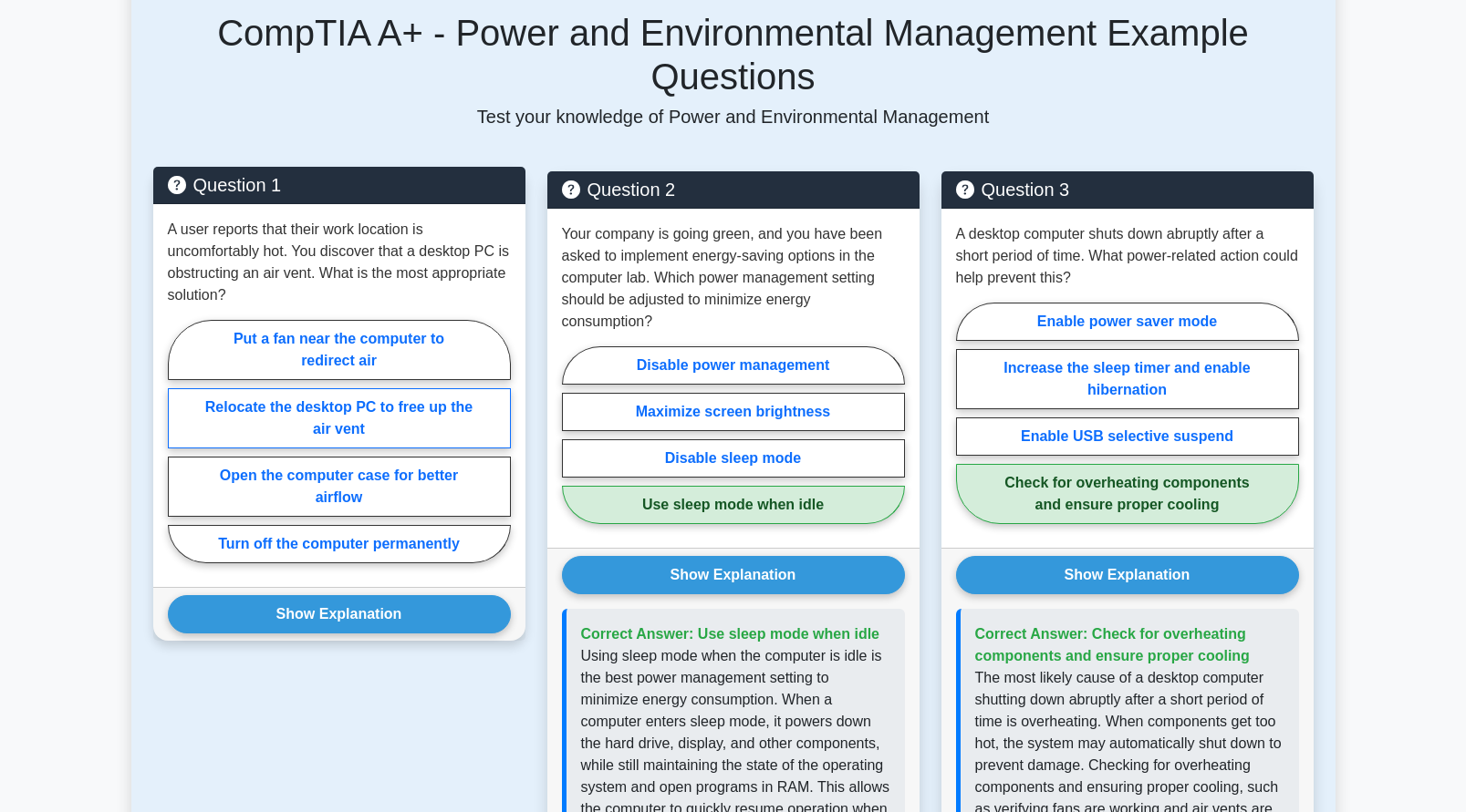
click at [343, 389] on label "Relocate the desktop PC to free up the air vent" at bounding box center [339, 419] width 343 height 60
click at [179, 442] on input "Relocate the desktop PC to free up the air vent" at bounding box center [174, 447] width 12 height 12
radio input "true"
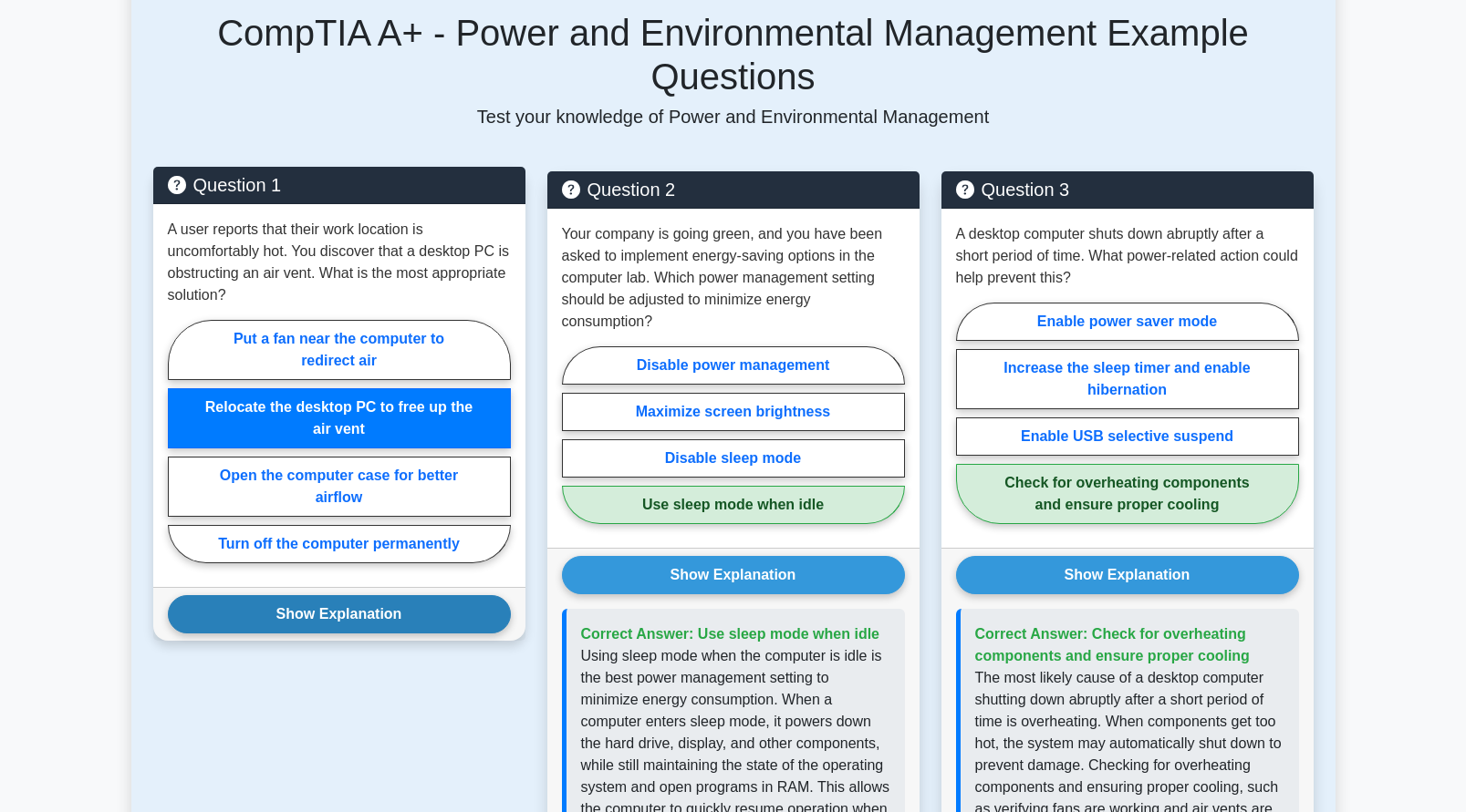
click at [361, 596] on button "Show Explanation" at bounding box center [339, 614] width 343 height 38
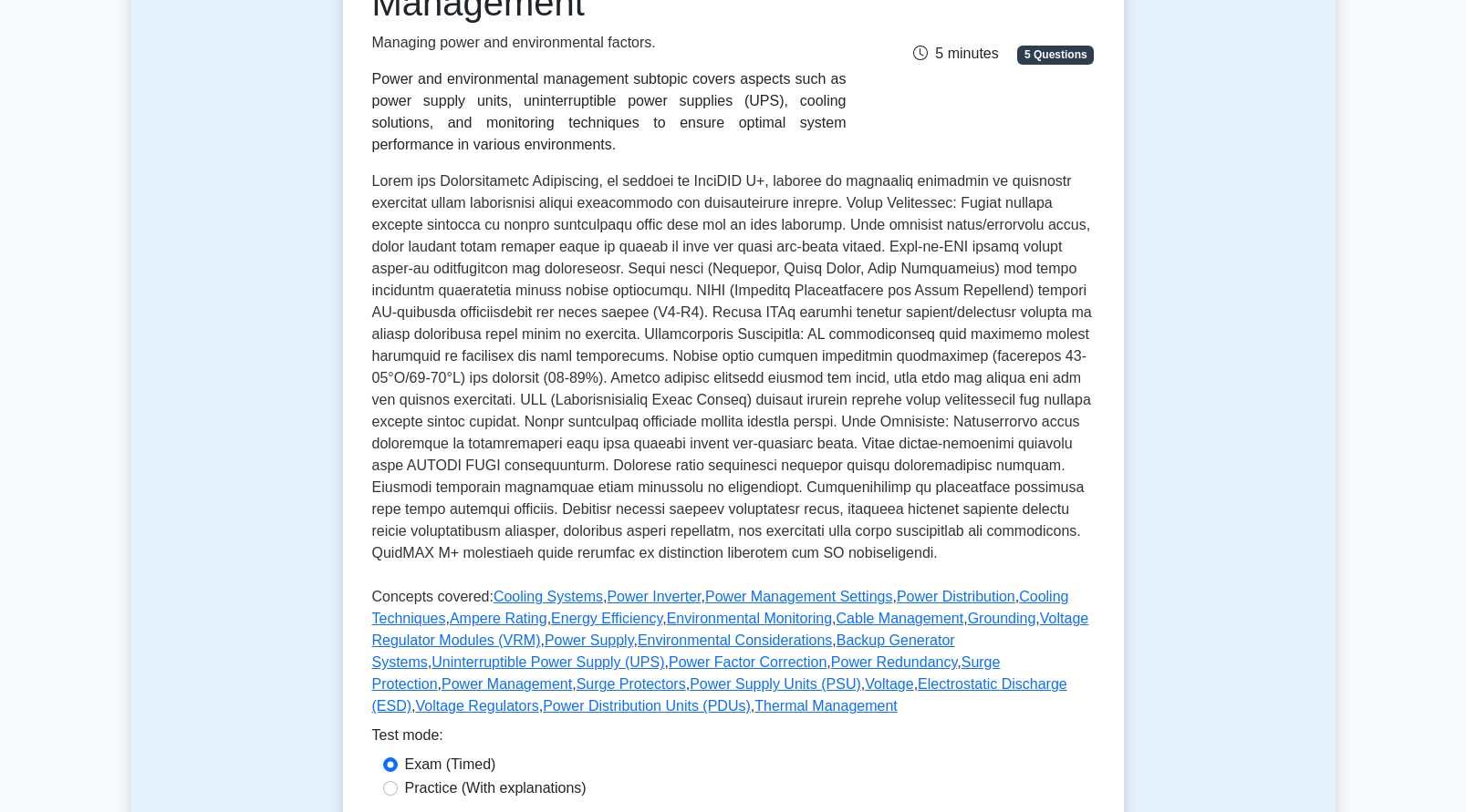
scroll to position [0, 0]
